Goal: Transaction & Acquisition: Purchase product/service

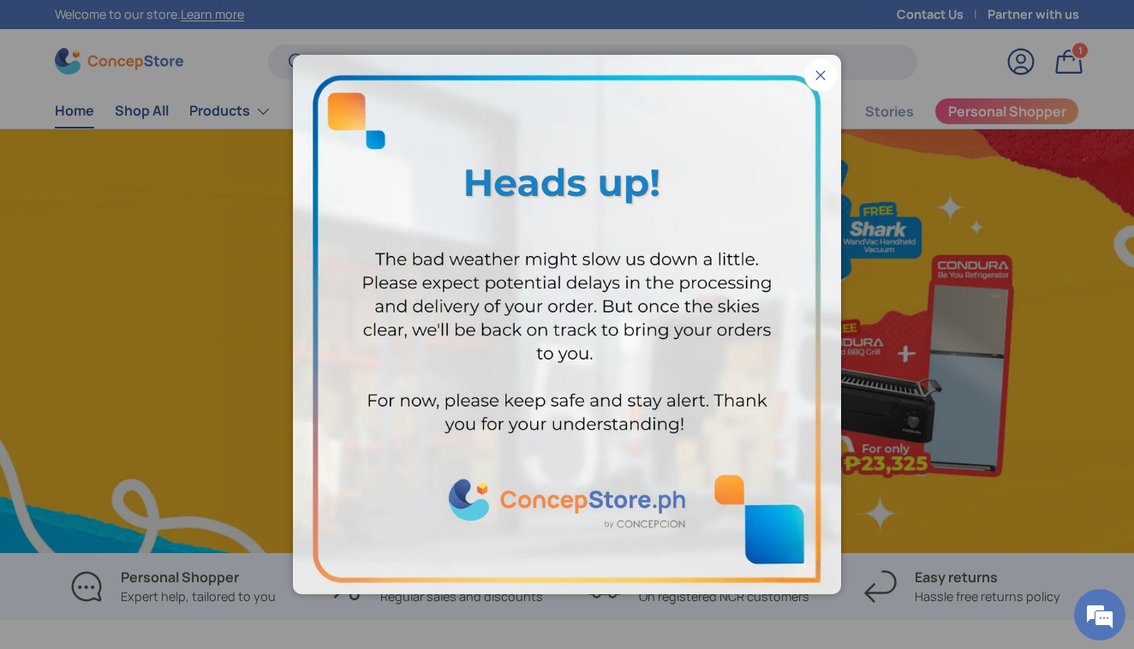
scroll to position [0, 1134]
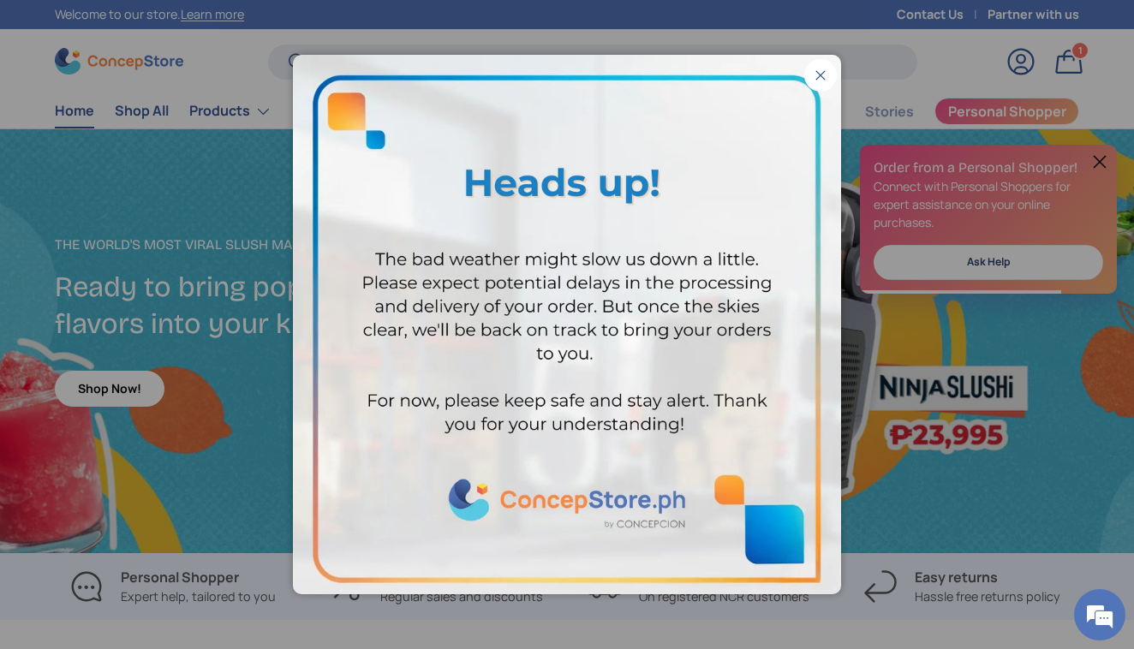
click at [819, 77] on button "Close" at bounding box center [820, 75] width 33 height 33
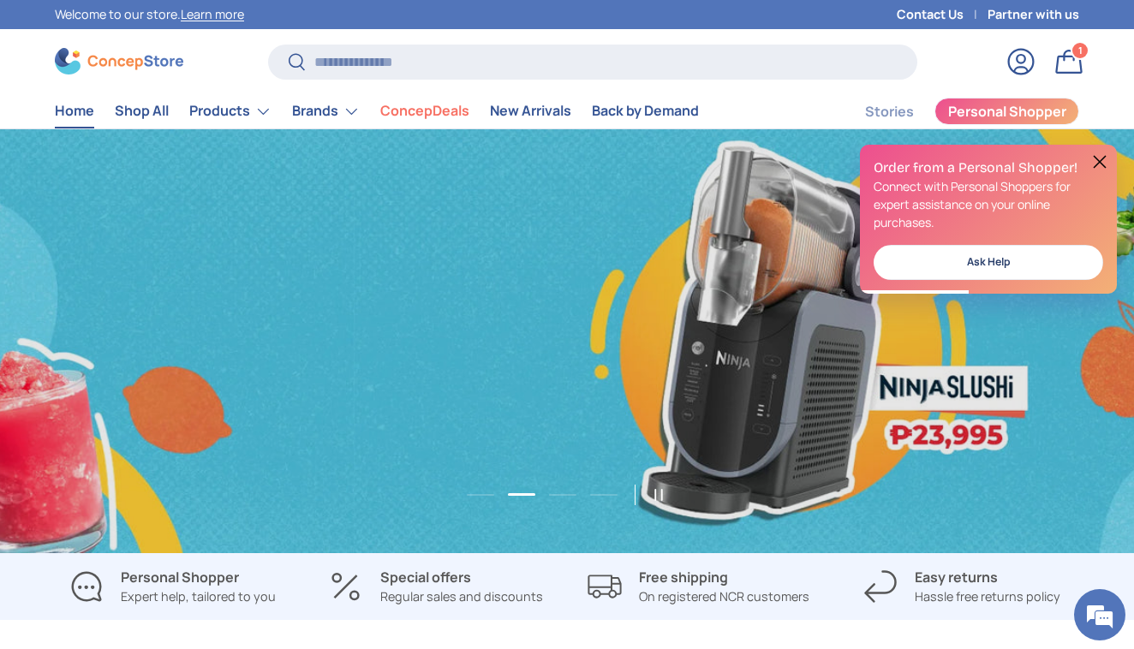
scroll to position [0, 2268]
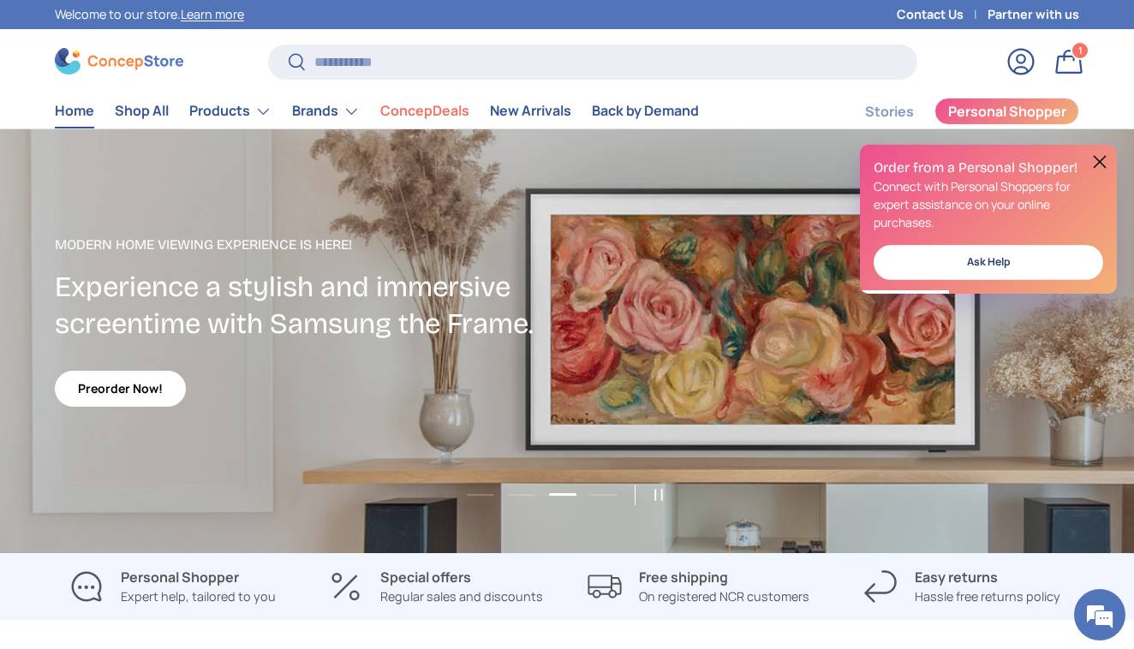
click at [1100, 158] on button at bounding box center [1099, 162] width 21 height 21
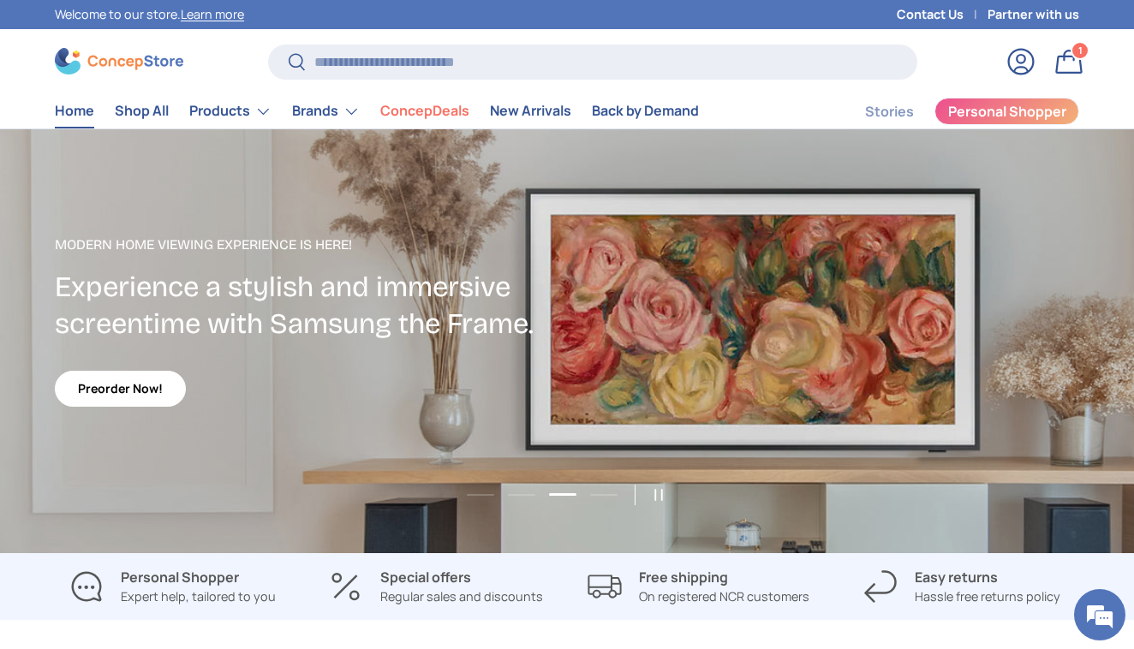
scroll to position [0, 0]
click at [365, 66] on input "Search" at bounding box center [592, 62] width 649 height 35
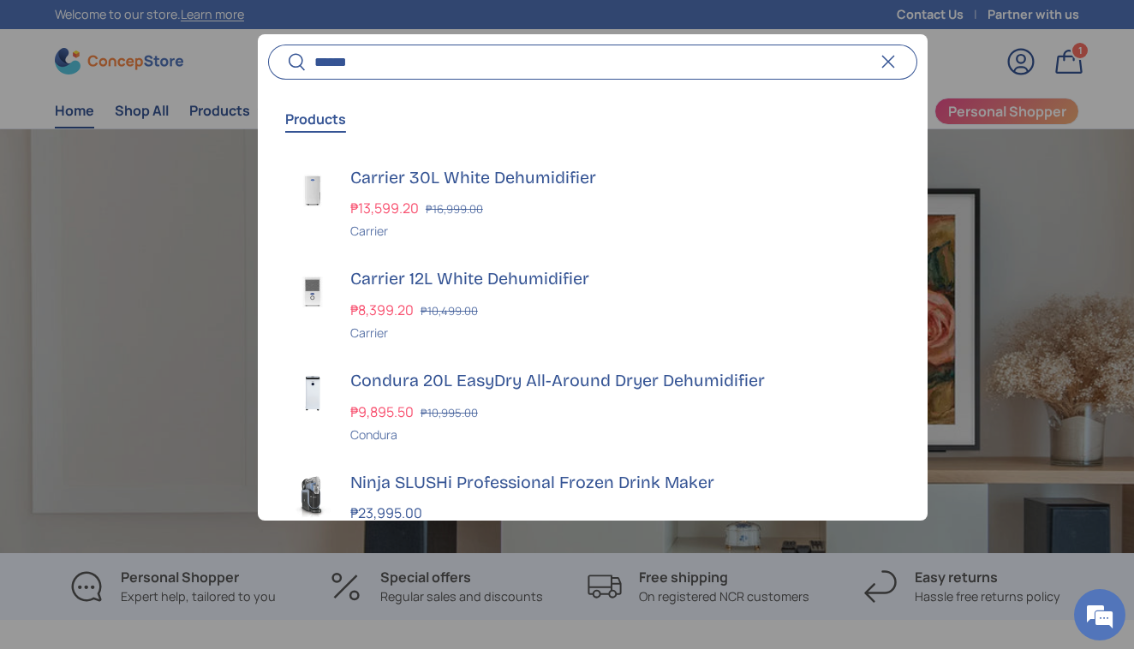
scroll to position [0, 3402]
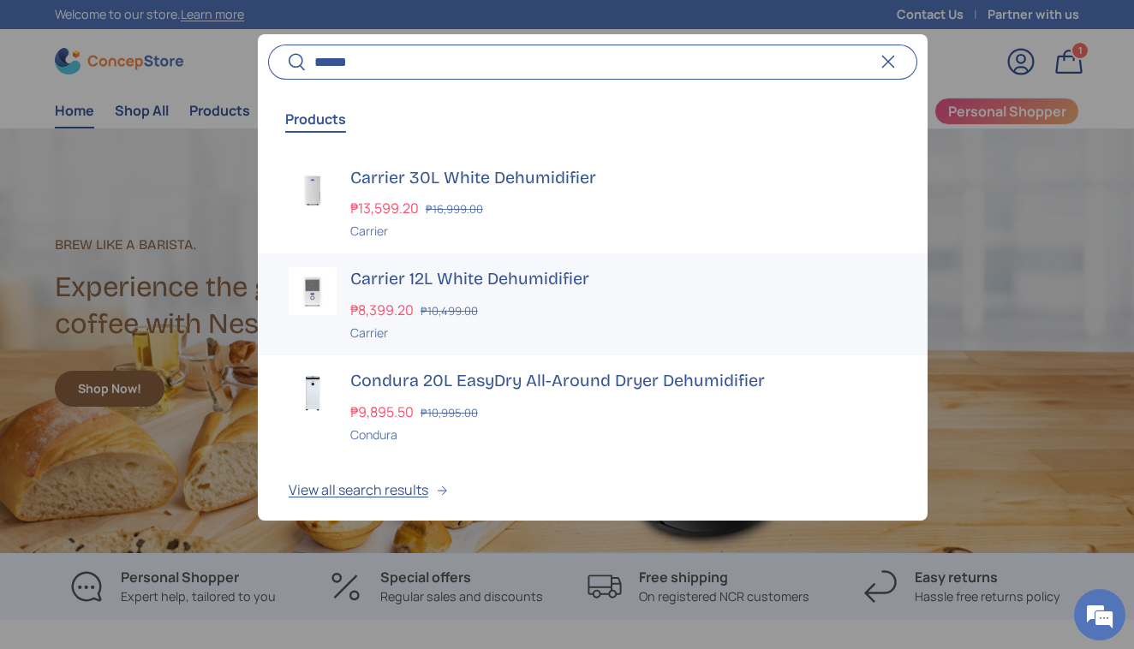
type input "******"
click at [528, 274] on h3 "Carrier 12L White Dehumidifier" at bounding box center [623, 279] width 546 height 24
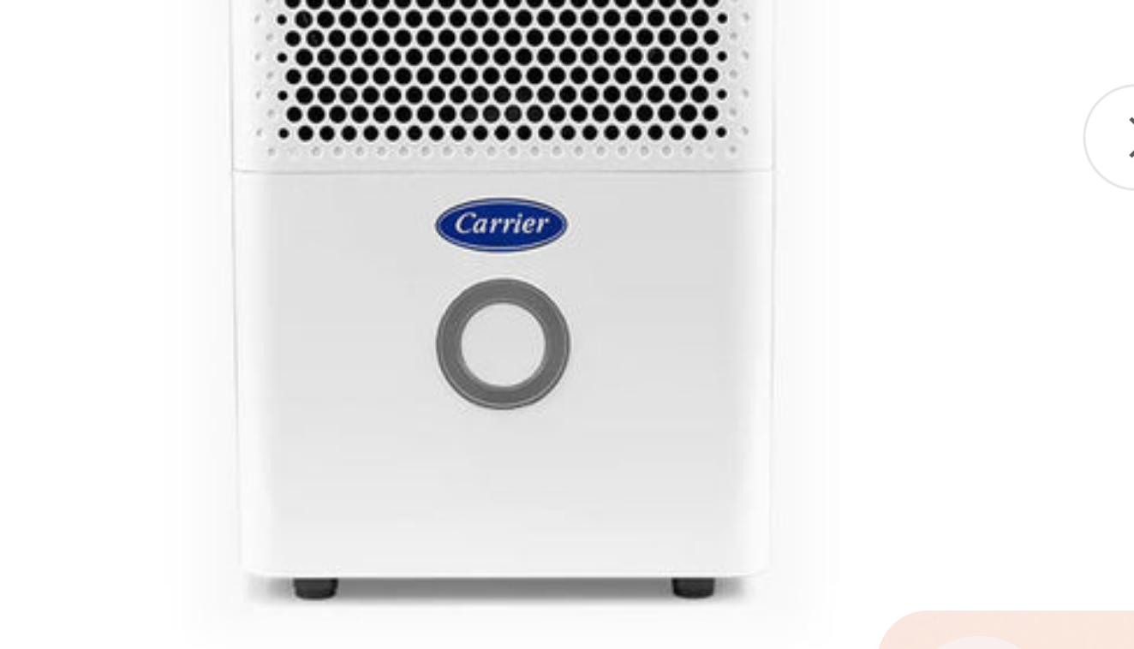
scroll to position [669, 0]
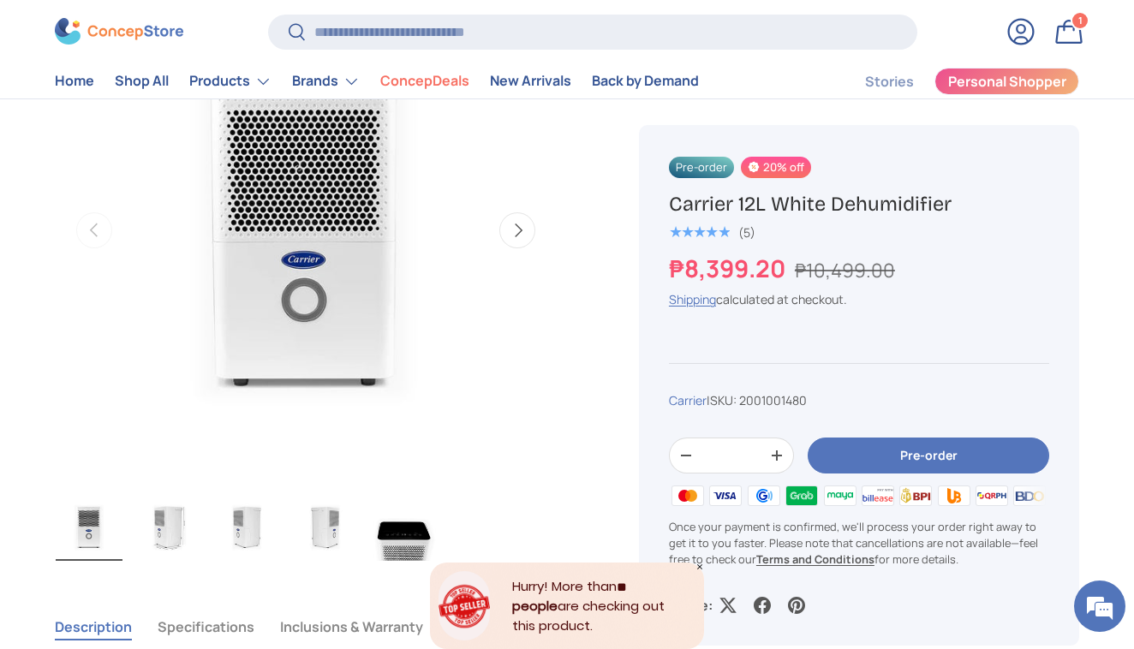
click at [699, 565] on icon "Close" at bounding box center [699, 567] width 9 height 9
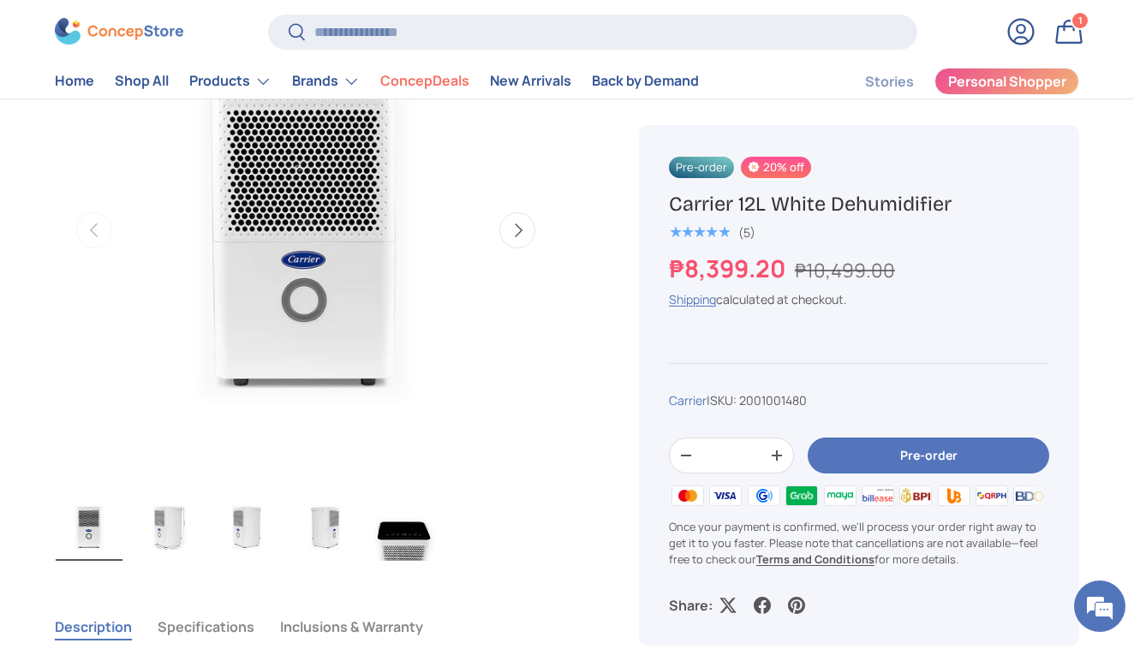
click at [916, 456] on button "Pre-order" at bounding box center [929, 456] width 242 height 37
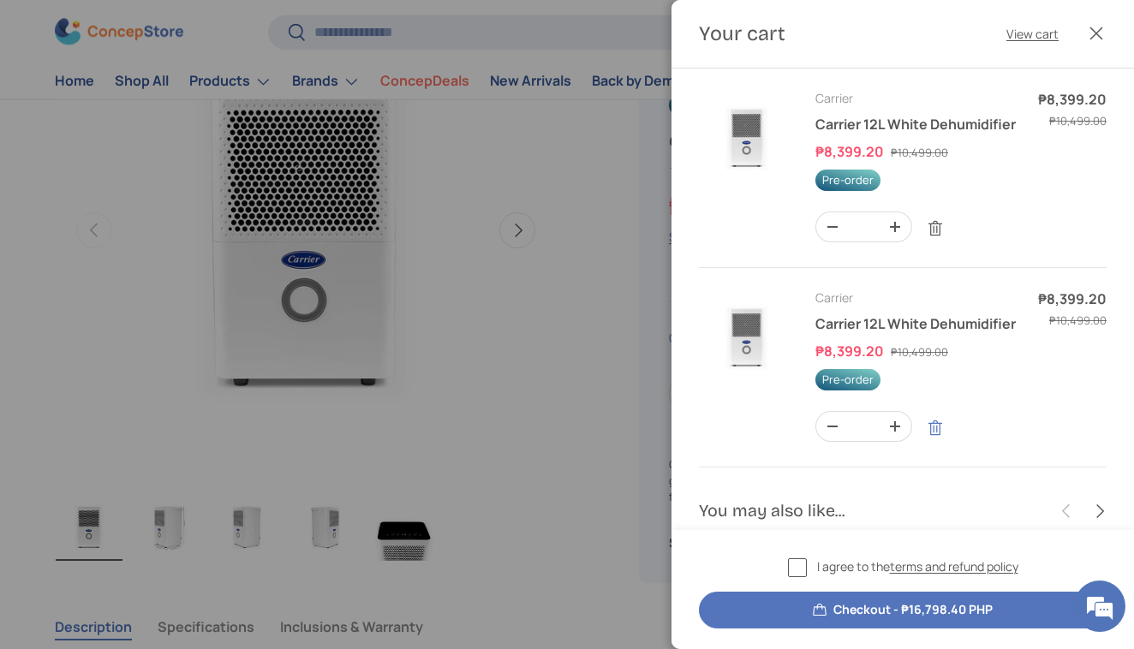
click at [933, 426] on link "Remove" at bounding box center [935, 428] width 33 height 33
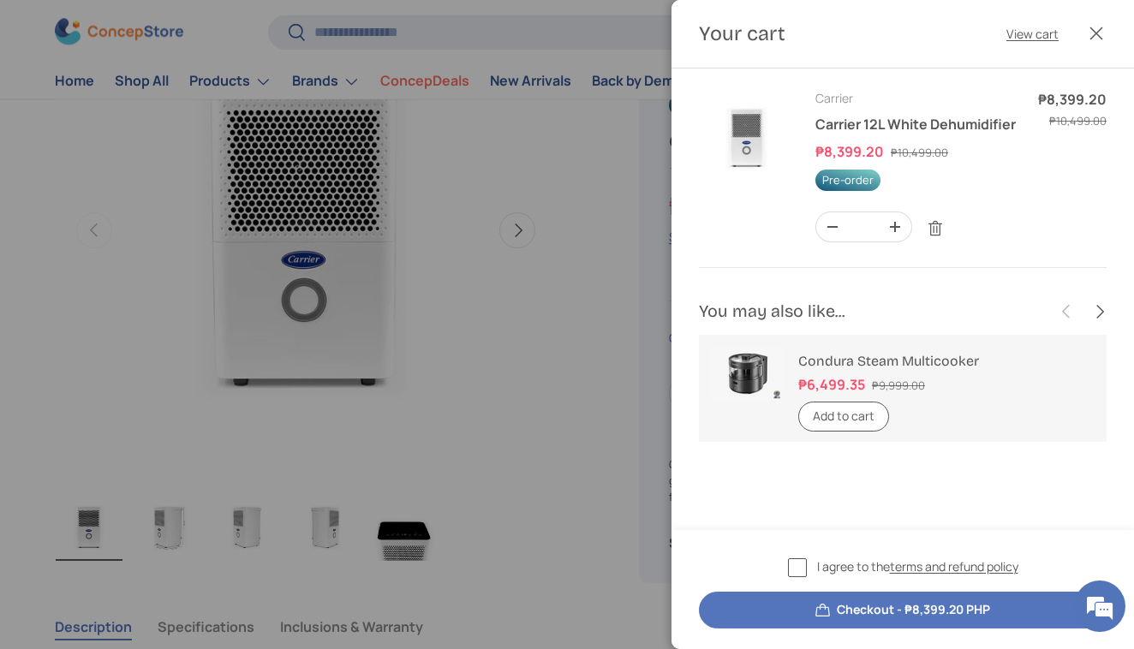
click at [797, 571] on label "I agree to the terms and refund policy" at bounding box center [903, 568] width 230 height 20
click at [874, 615] on button "Checkout - ₱8,399.20 PHP" at bounding box center [903, 610] width 408 height 37
